Goal: Task Accomplishment & Management: Manage account settings

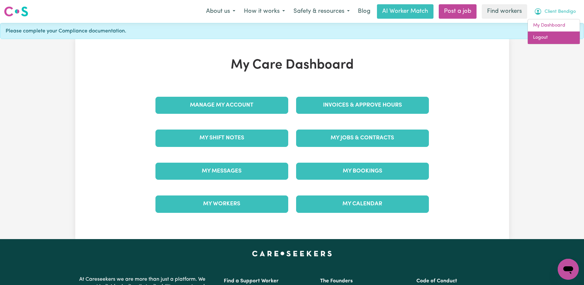
click at [542, 39] on link "Logout" at bounding box center [554, 38] width 52 height 12
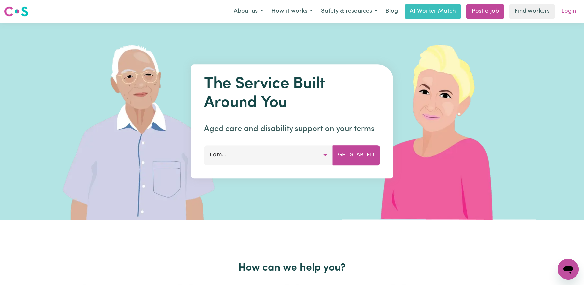
click at [571, 8] on link "Login" at bounding box center [568, 11] width 23 height 14
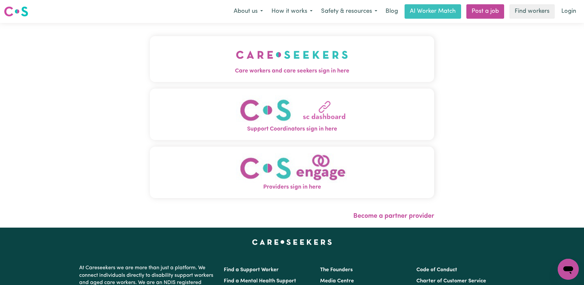
click at [236, 65] on img "Care workers and care seekers sign in here" at bounding box center [292, 55] width 112 height 24
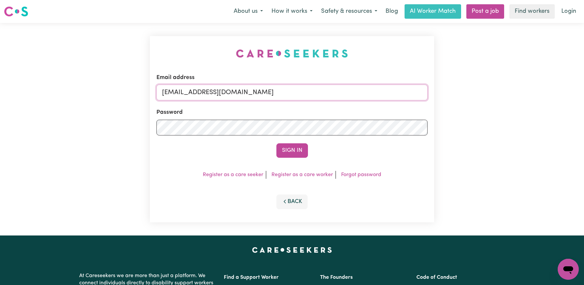
drag, startPoint x: 329, startPoint y: 95, endPoint x: 196, endPoint y: 94, distance: 133.0
click at [196, 94] on input "superuser~ClientBendigo@careseekers.com.au" at bounding box center [291, 93] width 271 height 16
paste input "JohnPalmerVC"
type input "superuser~JohnPalmerVC@careseekers.com.au"
click at [276, 144] on button "Sign In" at bounding box center [292, 151] width 32 height 14
